Goal: Information Seeking & Learning: Find specific page/section

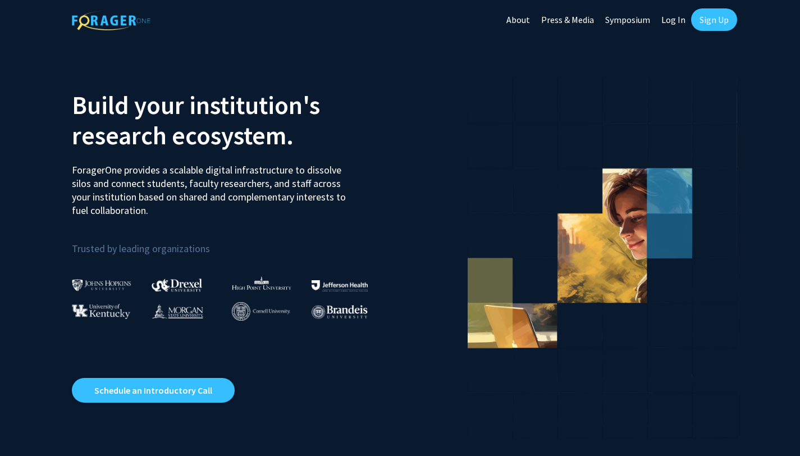
click at [683, 20] on link "Log In" at bounding box center [673, 19] width 35 height 39
select select
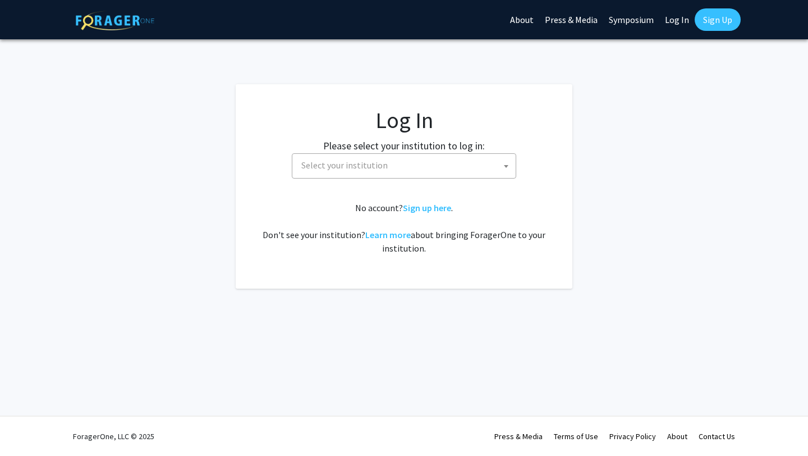
click at [452, 162] on span "Select your institution" at bounding box center [406, 165] width 219 height 23
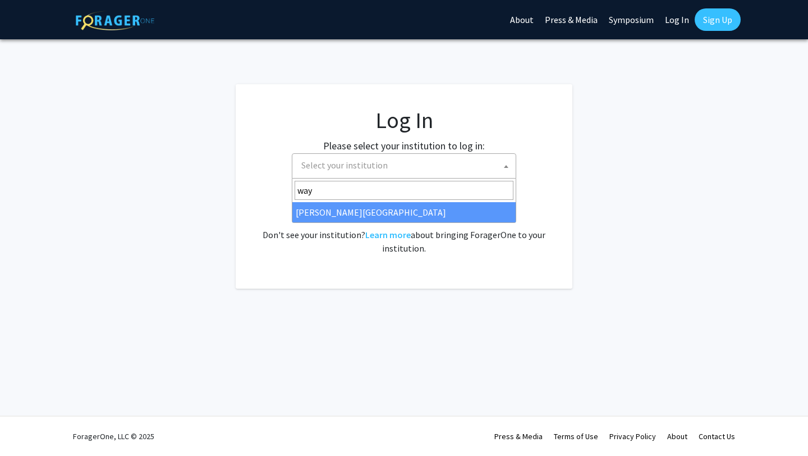
type input "way"
select select "21"
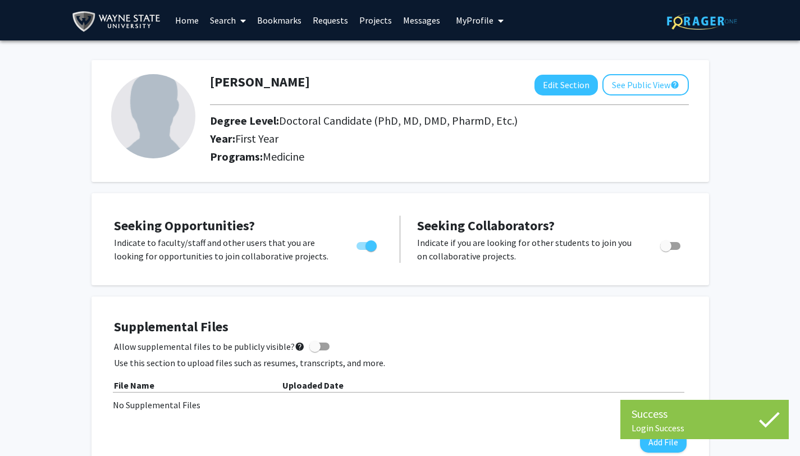
click at [230, 14] on link "Search" at bounding box center [227, 20] width 47 height 39
click at [231, 54] on span "Faculty/Staff" at bounding box center [245, 51] width 83 height 22
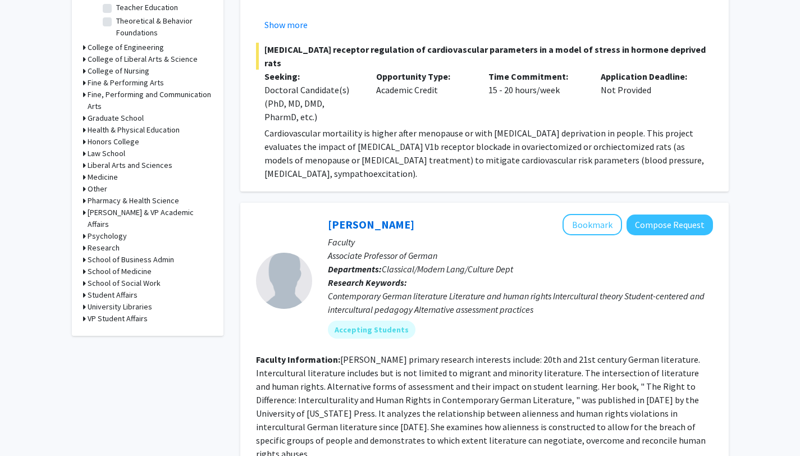
scroll to position [433, 0]
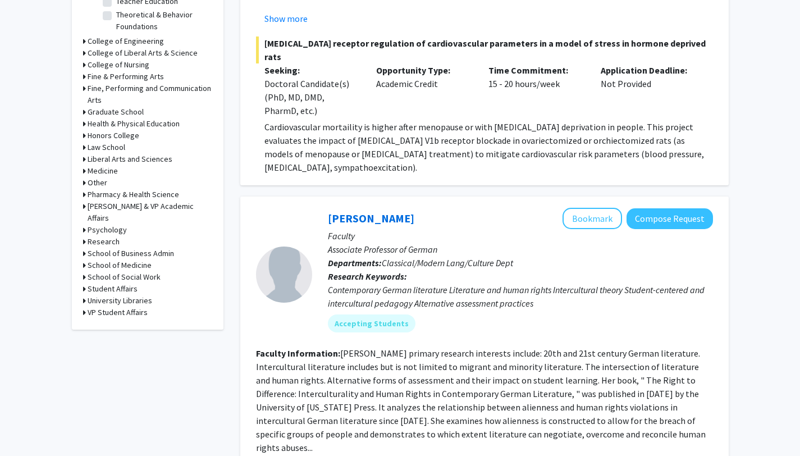
drag, startPoint x: 808, startPoint y: 30, endPoint x: 797, endPoint y: 68, distance: 39.8
click at [88, 171] on h3 "Medicine" at bounding box center [103, 171] width 30 height 12
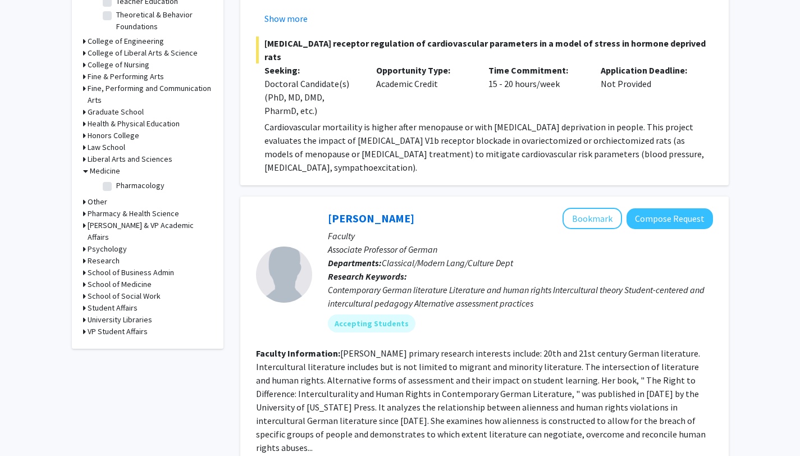
click at [85, 171] on icon at bounding box center [85, 171] width 5 height 12
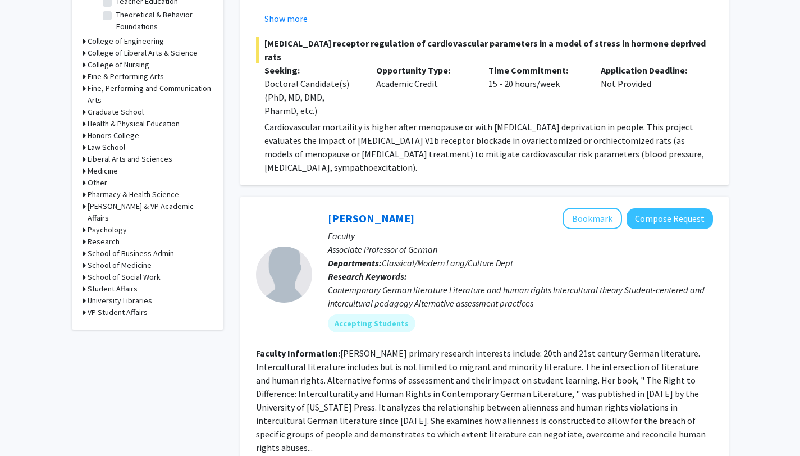
click at [84, 259] on icon at bounding box center [84, 265] width 3 height 12
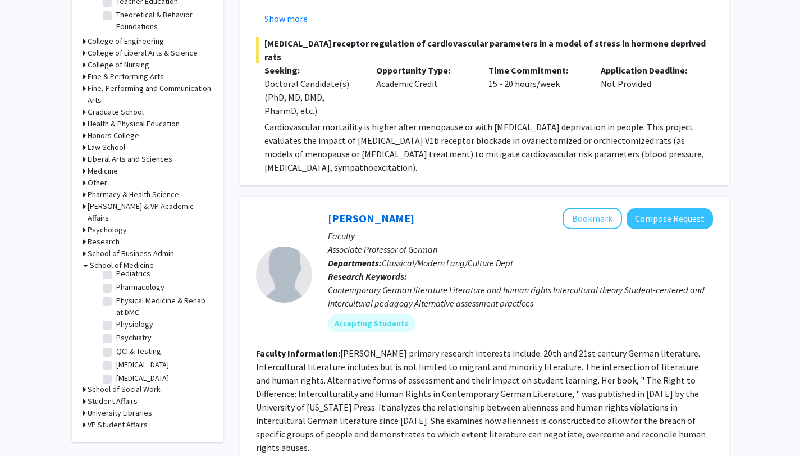
scroll to position [349, 0]
click at [116, 332] on label "Psychiatry" at bounding box center [133, 335] width 35 height 12
click at [116, 332] on input "Psychiatry" at bounding box center [119, 332] width 7 height 7
checkbox input "true"
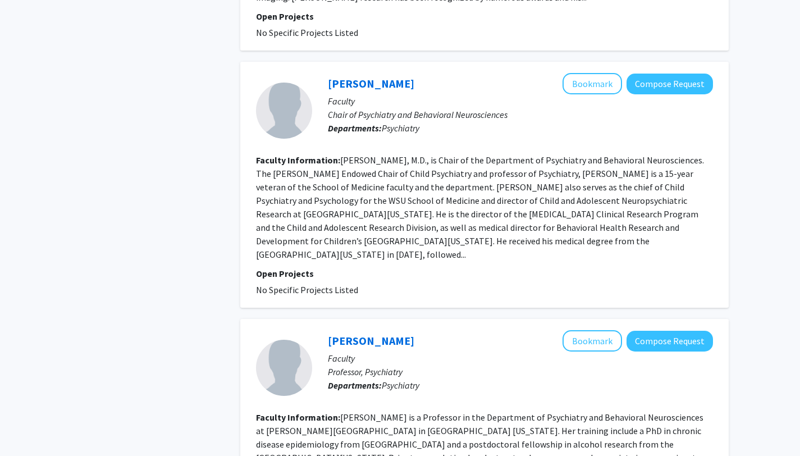
scroll to position [742, 0]
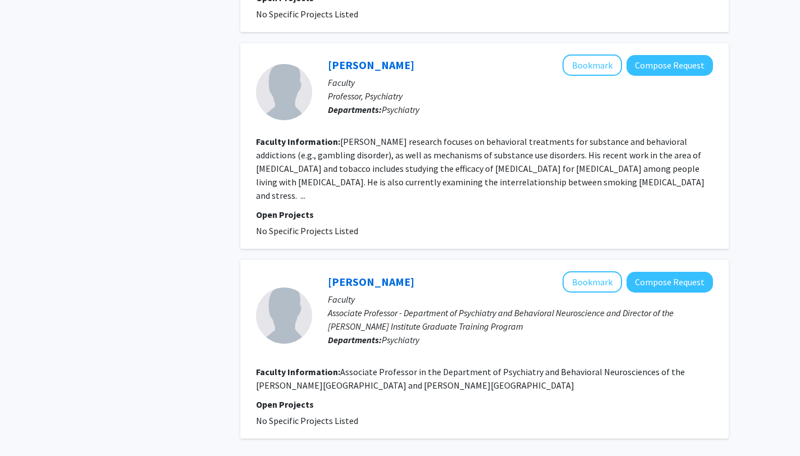
scroll to position [1832, 0]
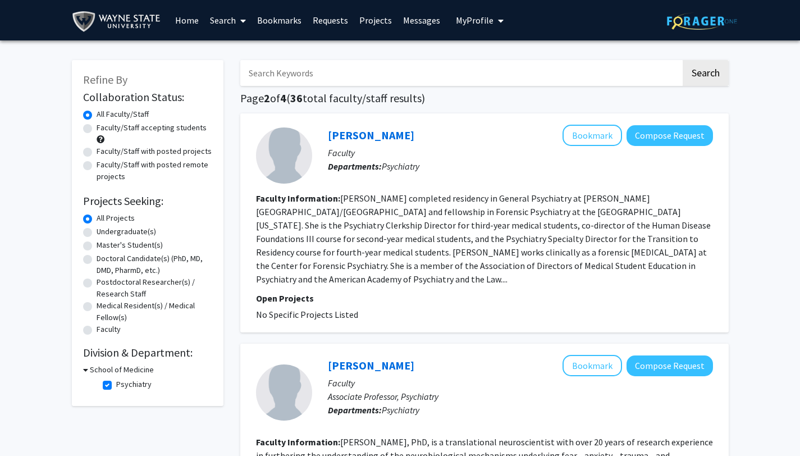
click at [351, 67] on input "Search Keywords" at bounding box center [460, 73] width 441 height 26
type input "ocd"
click at [683, 60] on button "Search" at bounding box center [706, 73] width 46 height 26
checkbox input "false"
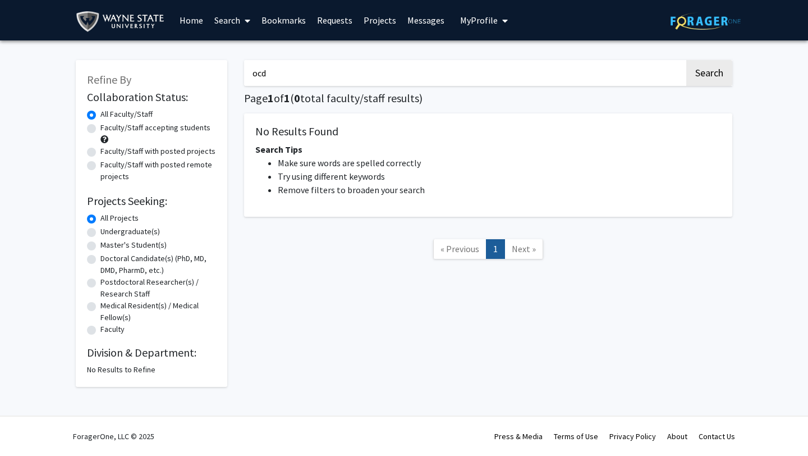
drag, startPoint x: 330, startPoint y: 77, endPoint x: 161, endPoint y: 70, distance: 169.1
click at [173, 75] on div "Refine By Collaboration Status: Collaboration Status All Faculty/Staff Collabor…" at bounding box center [404, 218] width 674 height 338
type input "obsessive"
click at [687, 60] on button "Search" at bounding box center [710, 73] width 46 height 26
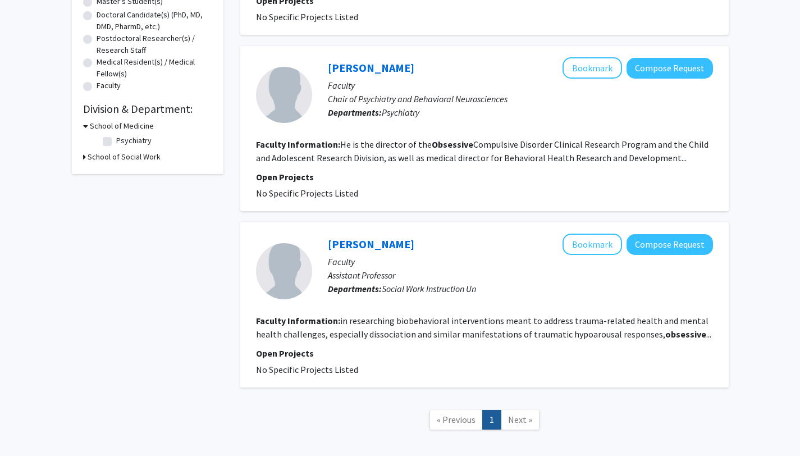
scroll to position [299, 0]
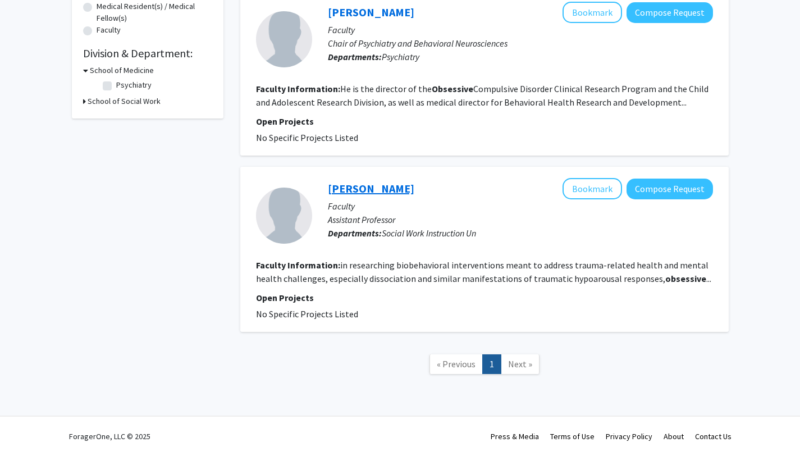
click at [362, 191] on link "Lisa Panisch" at bounding box center [371, 188] width 86 height 14
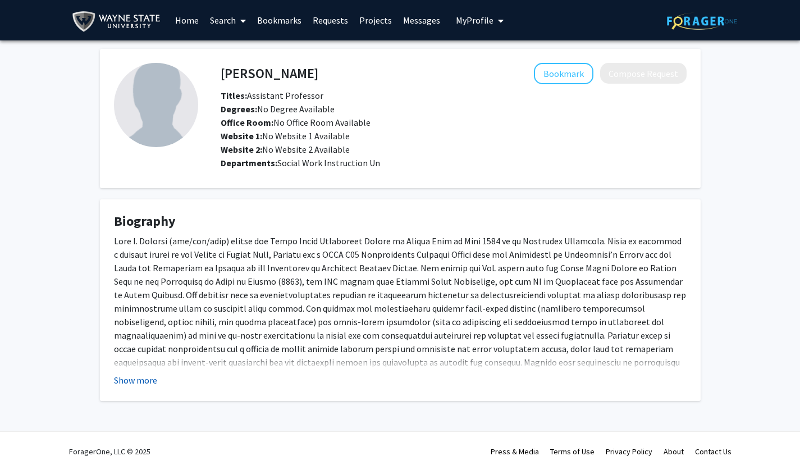
click at [131, 383] on button "Show more" at bounding box center [135, 379] width 43 height 13
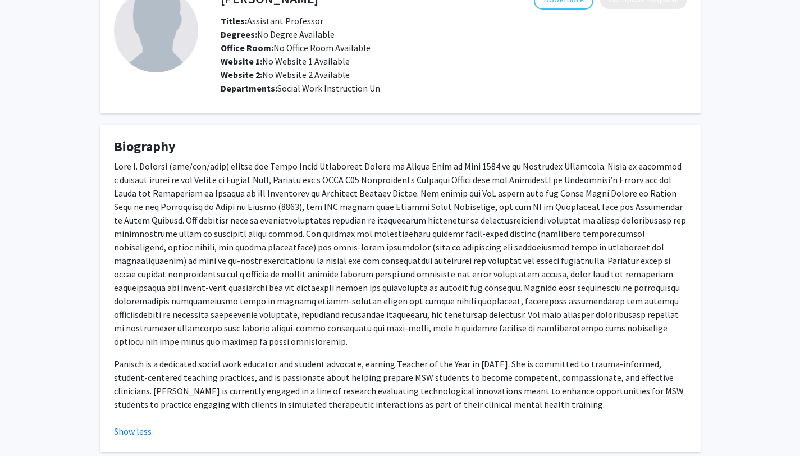
scroll to position [127, 0]
